Goal: Task Accomplishment & Management: Use online tool/utility

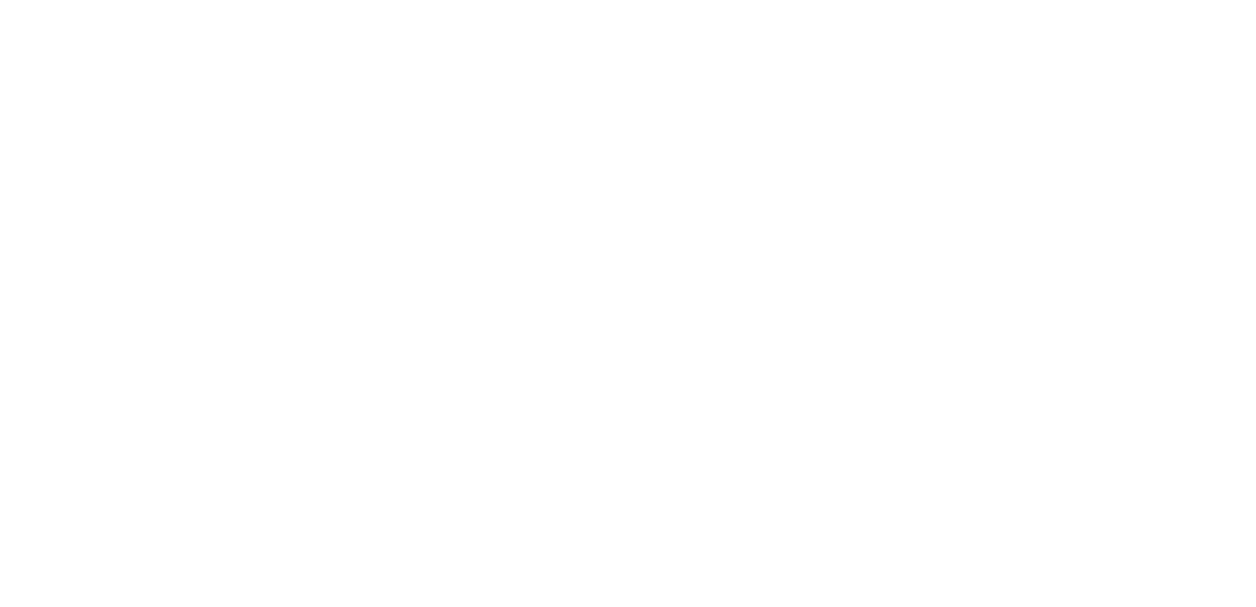
click at [406, 297] on body at bounding box center [628, 303] width 1256 height 607
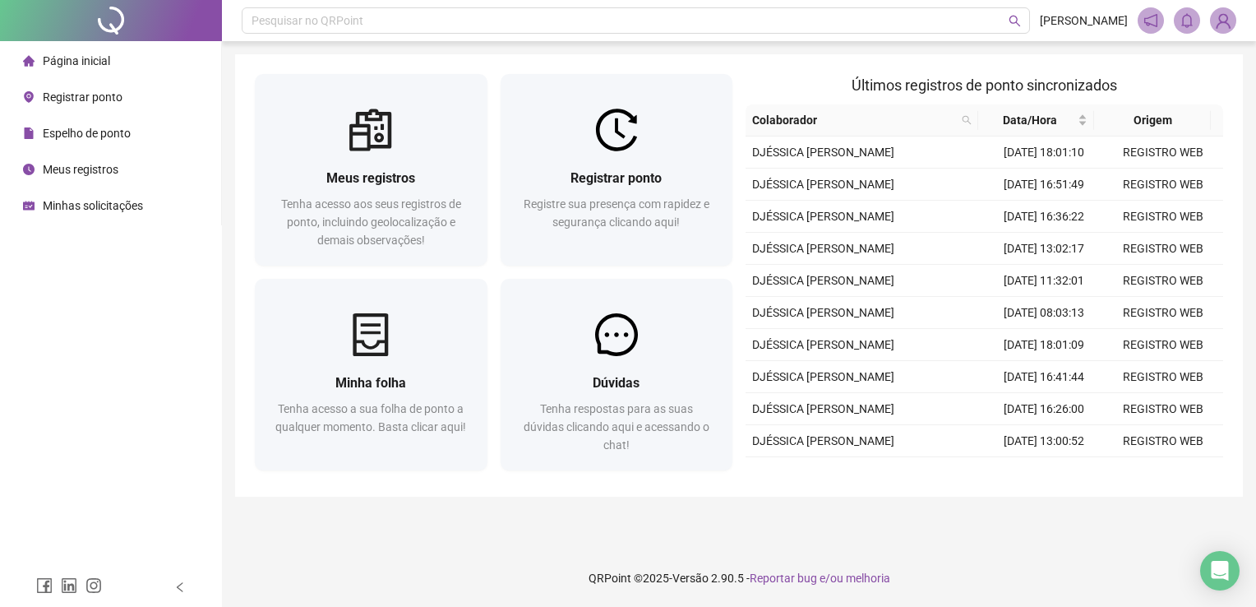
click at [87, 87] on div "Registrar ponto" at bounding box center [72, 97] width 99 height 33
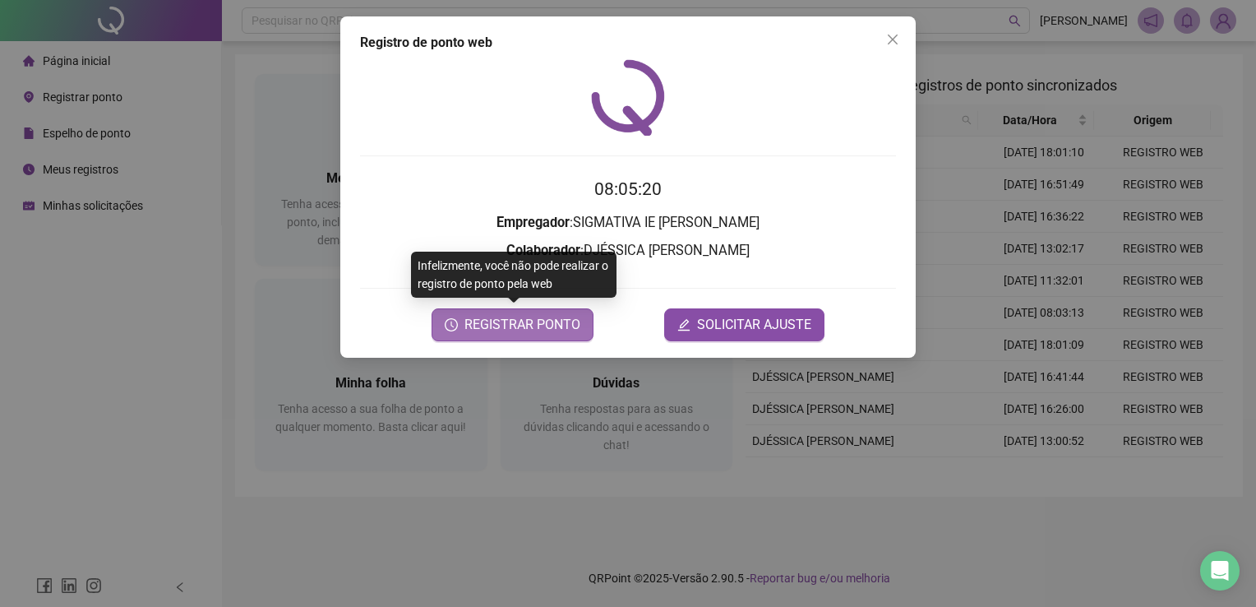
click at [480, 331] on span "REGISTRAR PONTO" at bounding box center [522, 325] width 116 height 20
